Goal: Entertainment & Leisure: Consume media (video, audio)

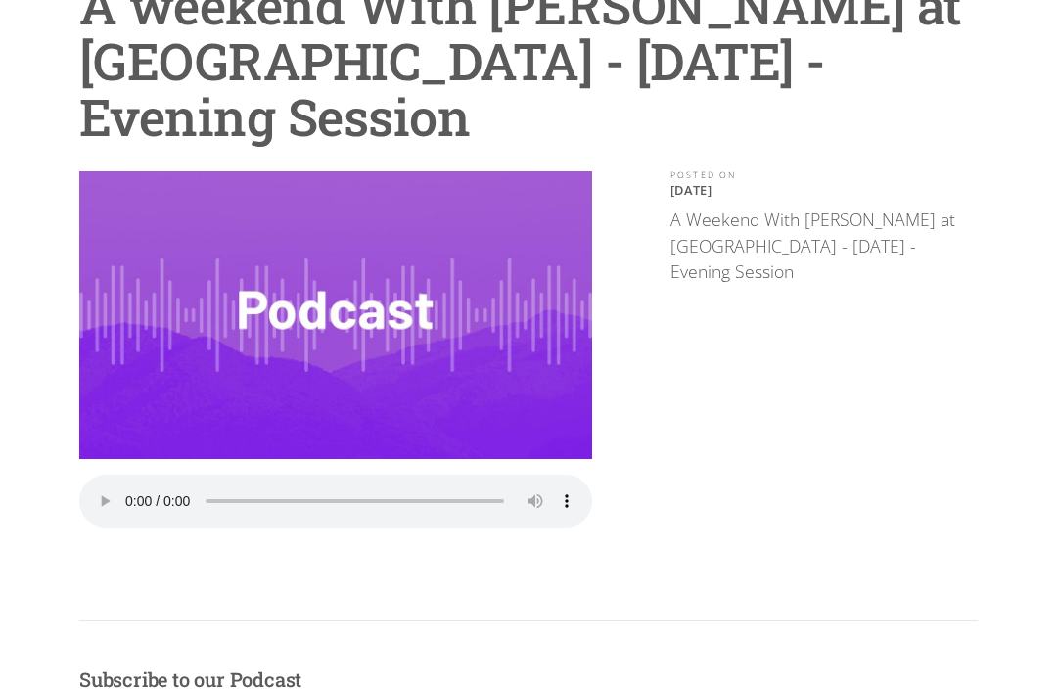
scroll to position [222, 0]
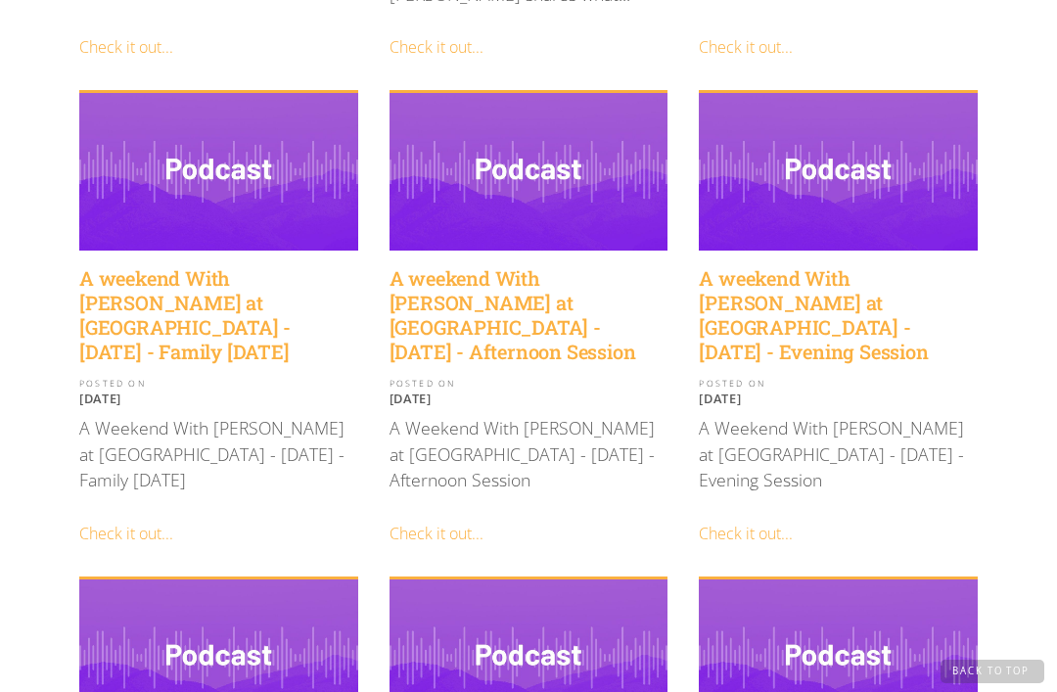
scroll to position [1090, 0]
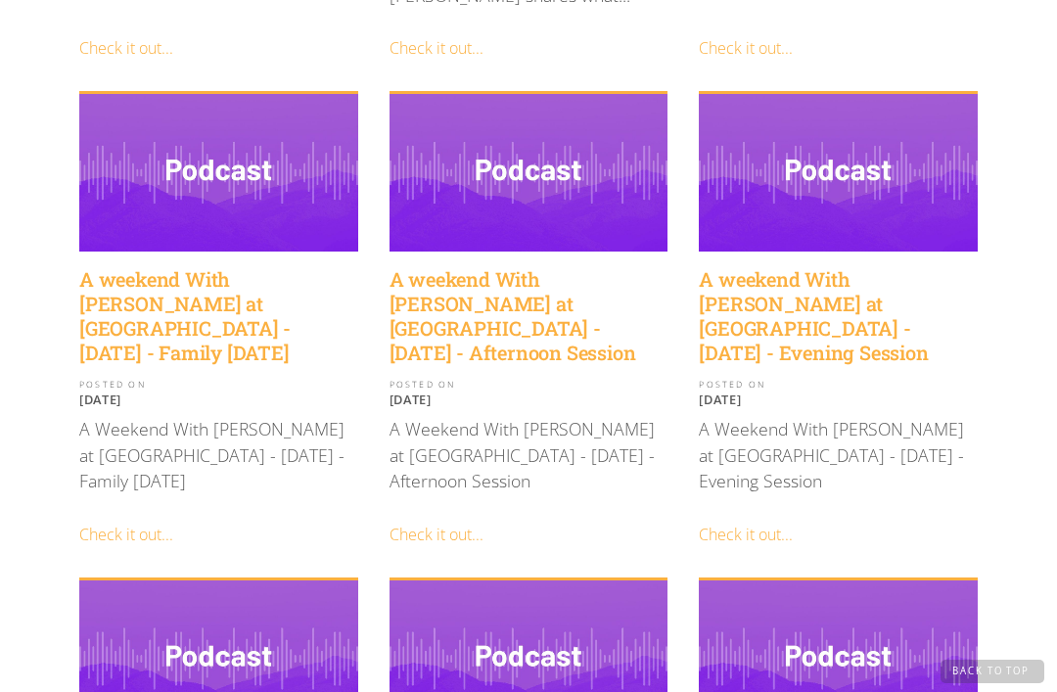
click at [480, 267] on h4 "A weekend With [PERSON_NAME] at [GEOGRAPHIC_DATA] - [DATE] - Afternoon Session" at bounding box center [529, 316] width 279 height 98
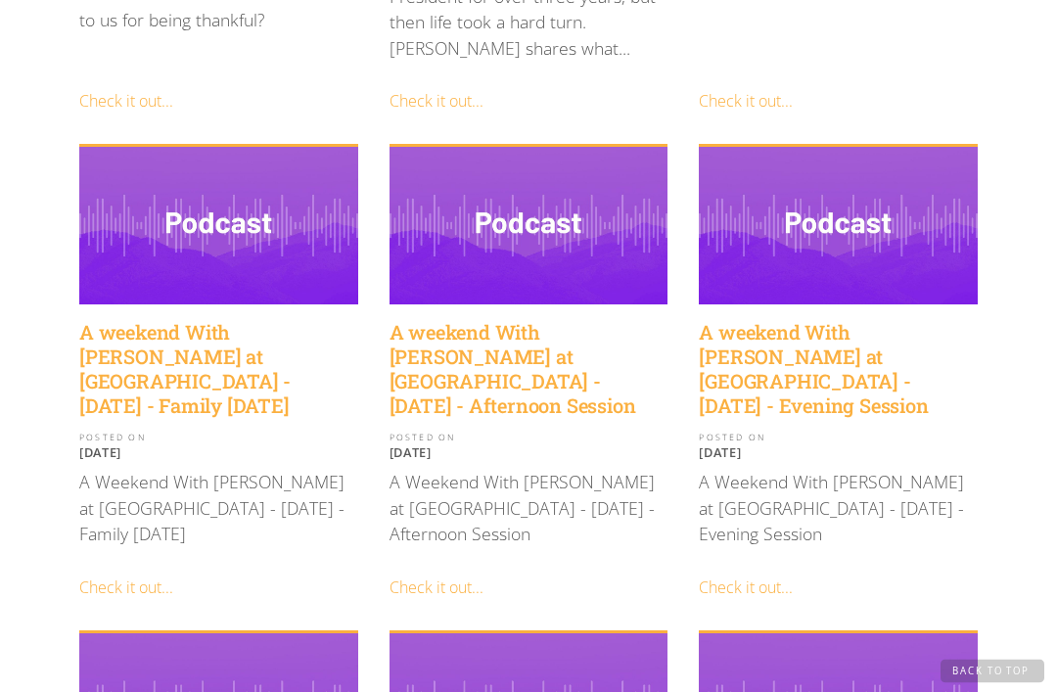
scroll to position [1038, 0]
click at [183, 320] on h4 "A weekend With [PERSON_NAME] at [GEOGRAPHIC_DATA] - [DATE] - Family [DATE]" at bounding box center [218, 369] width 279 height 98
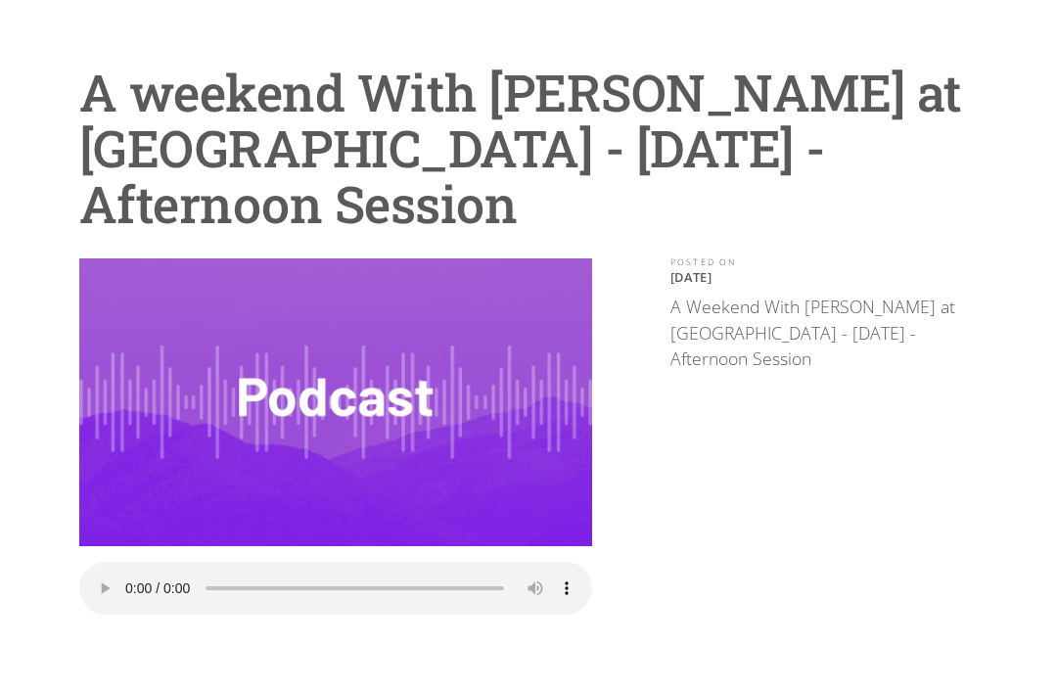
scroll to position [126, 0]
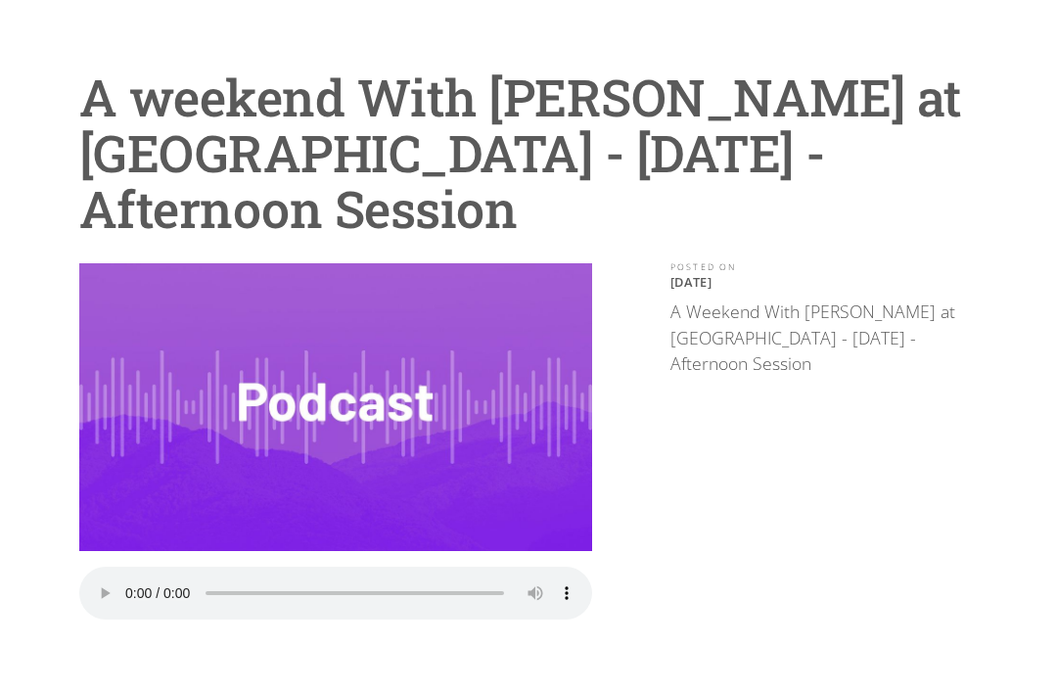
click at [126, 593] on audio "Your browser does not support the audio element." at bounding box center [335, 593] width 513 height 53
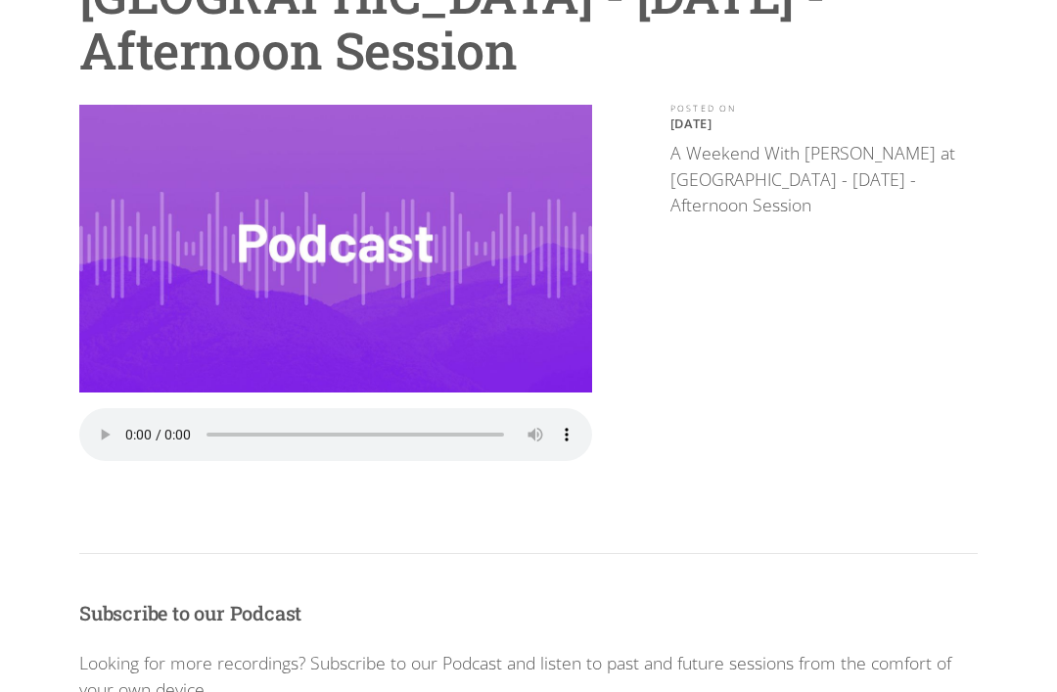
scroll to position [284, 0]
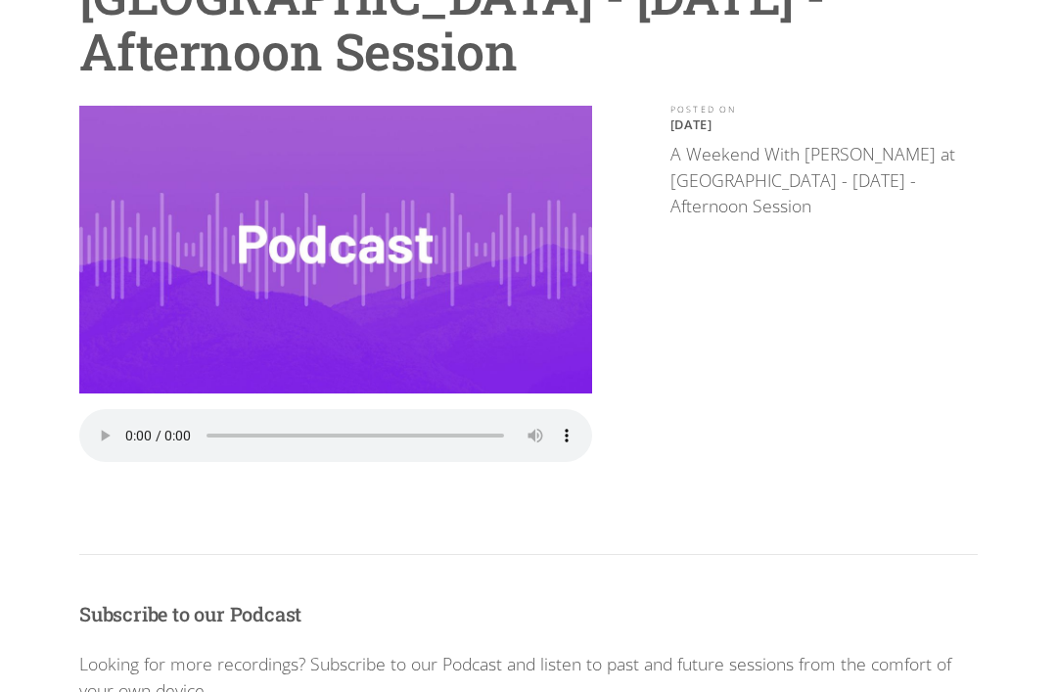
click at [410, 439] on audio "Your browser does not support the audio element." at bounding box center [335, 435] width 513 height 53
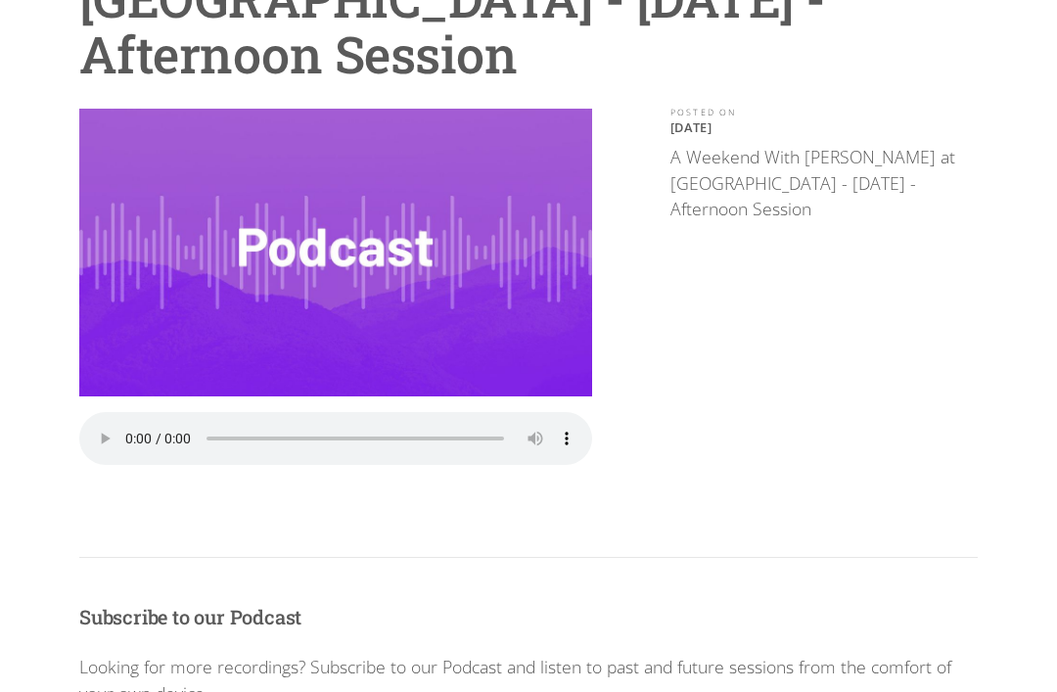
scroll to position [281, 0]
click at [388, 421] on audio "Your browser does not support the audio element." at bounding box center [335, 438] width 513 height 53
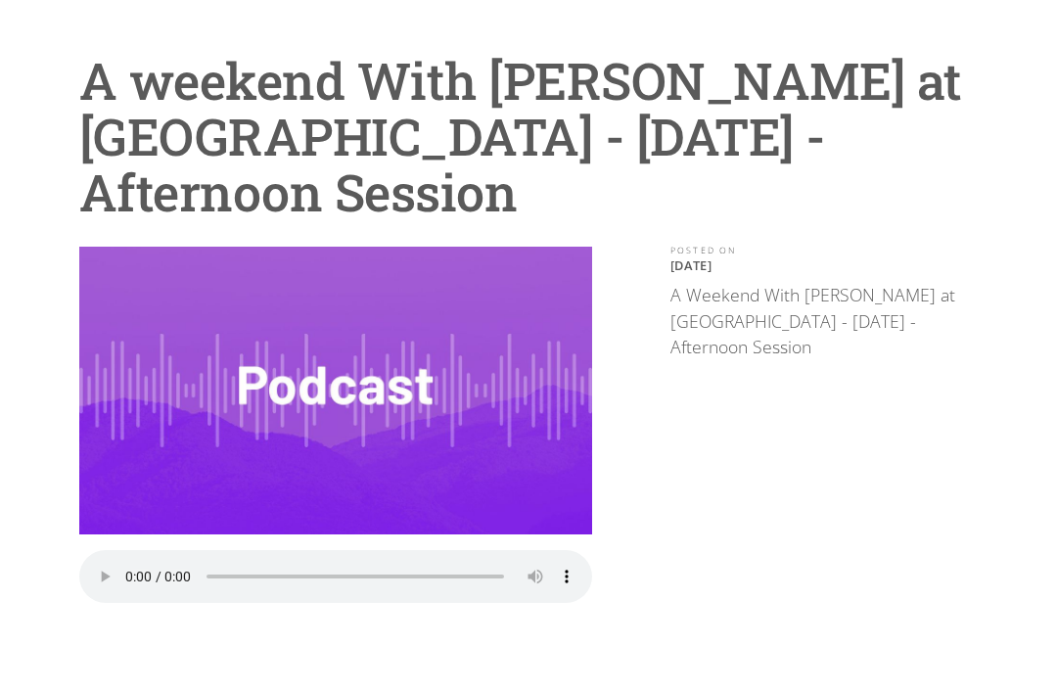
scroll to position [0, 0]
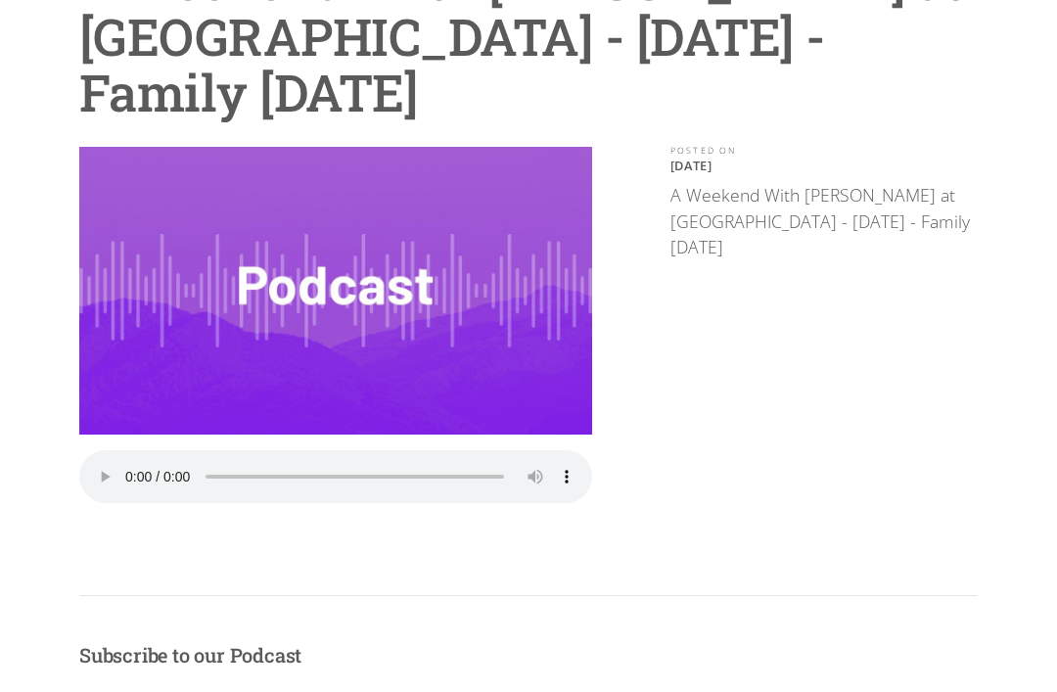
scroll to position [250, 0]
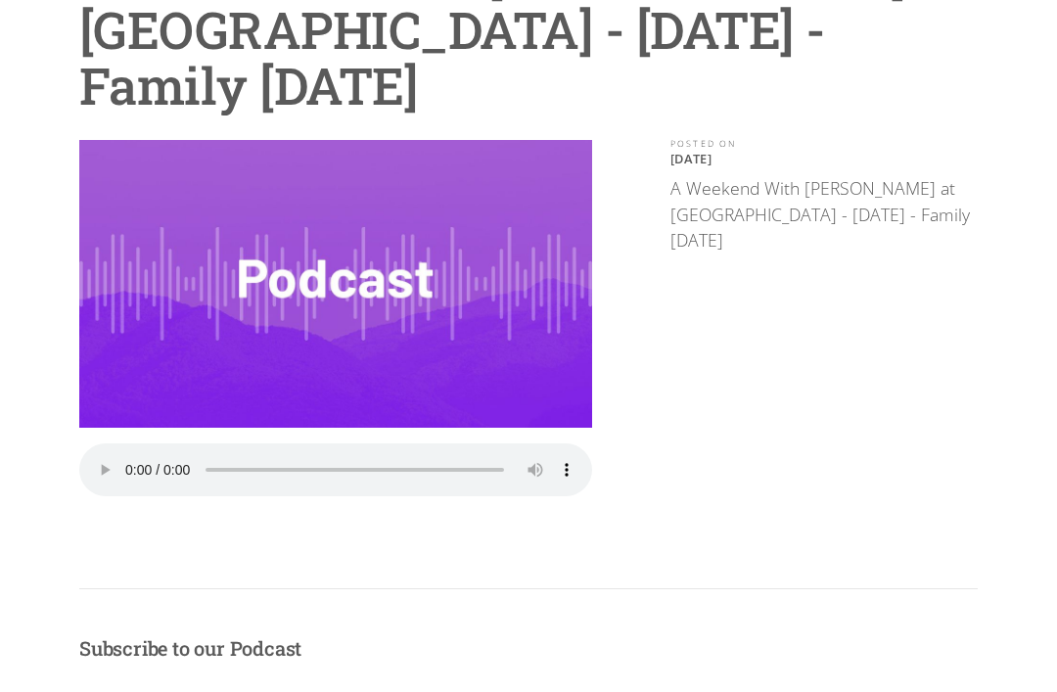
click at [131, 455] on audio "Your browser does not support the audio element." at bounding box center [335, 469] width 513 height 53
click at [122, 464] on audio "Your browser does not support the audio element." at bounding box center [335, 469] width 513 height 53
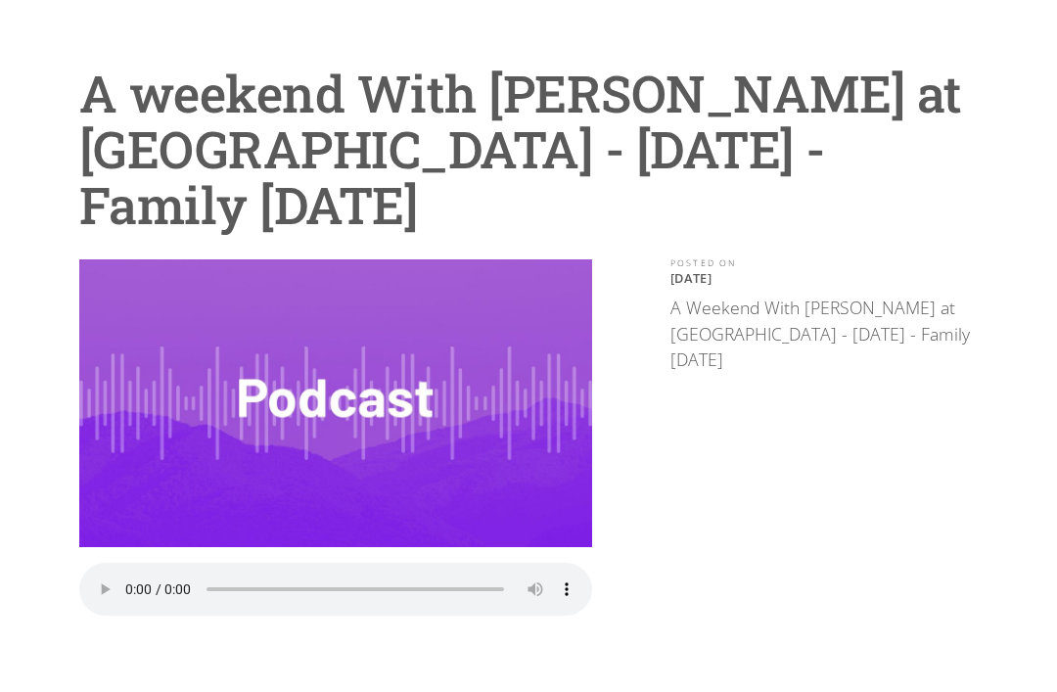
scroll to position [130, 0]
click at [127, 604] on div "Play the Audio Your browser does not support the audio element." at bounding box center [335, 448] width 513 height 379
click at [138, 580] on audio "Your browser does not support the audio element." at bounding box center [335, 589] width 513 height 53
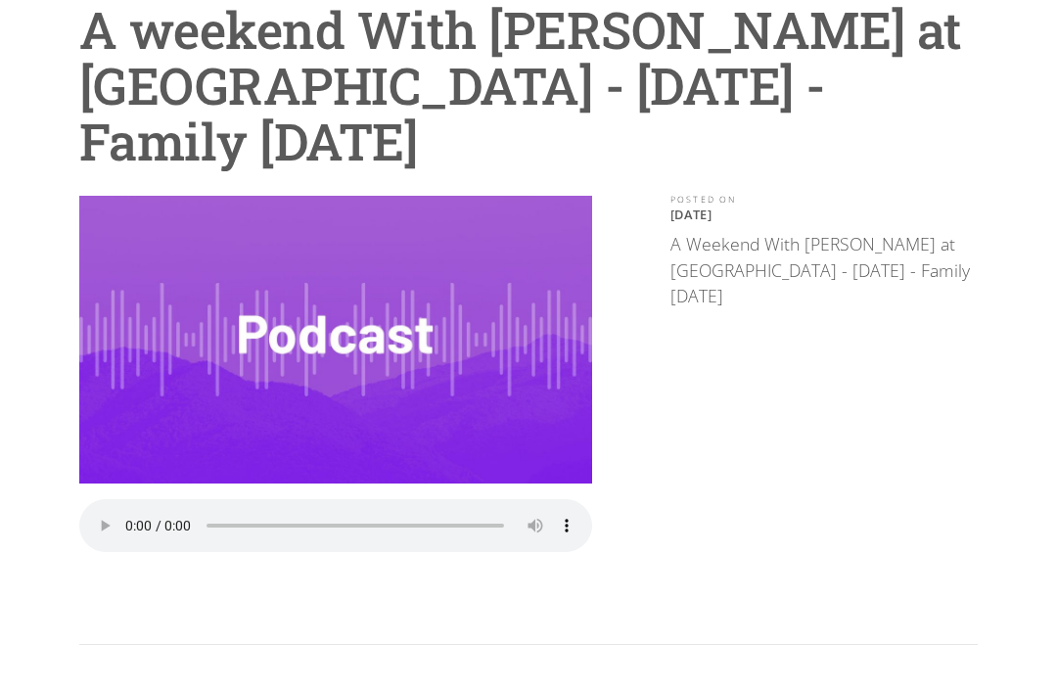
scroll to position [194, 0]
click at [131, 509] on audio "Your browser does not support the audio element." at bounding box center [335, 525] width 513 height 53
click at [139, 520] on audio "Your browser does not support the audio element." at bounding box center [335, 525] width 513 height 53
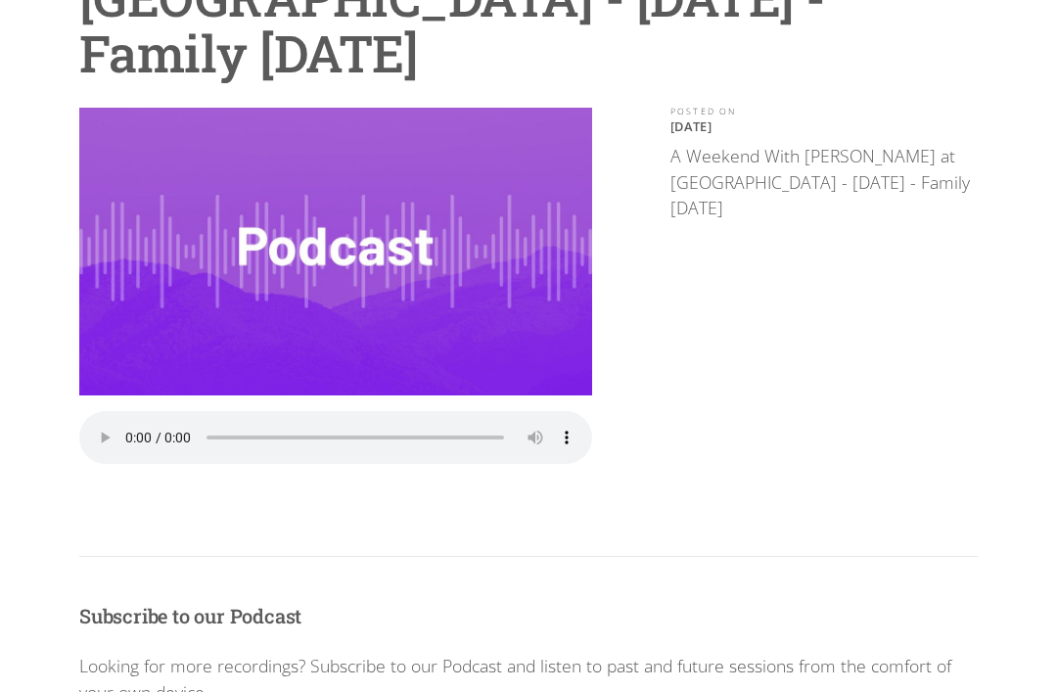
scroll to position [282, 0]
click at [181, 304] on img at bounding box center [335, 252] width 513 height 289
click at [195, 327] on img at bounding box center [335, 252] width 513 height 289
click at [172, 316] on img at bounding box center [335, 252] width 513 height 289
click at [176, 323] on img at bounding box center [335, 252] width 513 height 289
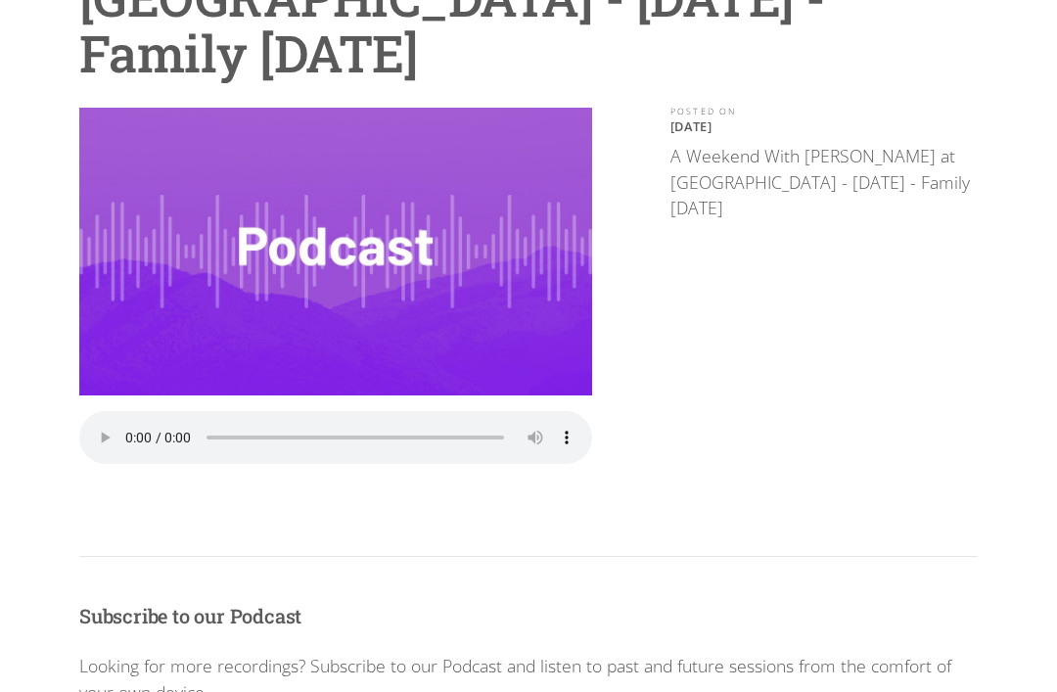
click at [128, 434] on audio "Your browser does not support the audio element." at bounding box center [335, 437] width 513 height 53
click at [136, 427] on audio "Your browser does not support the audio element." at bounding box center [335, 437] width 513 height 53
click at [749, 363] on div "POSTED ON April 23, 2023 A Weekend With Peter Jackson at UChurch - April 23 202…" at bounding box center [824, 309] width 307 height 402
click at [144, 432] on audio "Your browser does not support the audio element." at bounding box center [335, 437] width 513 height 53
